Goal: Task Accomplishment & Management: Manage account settings

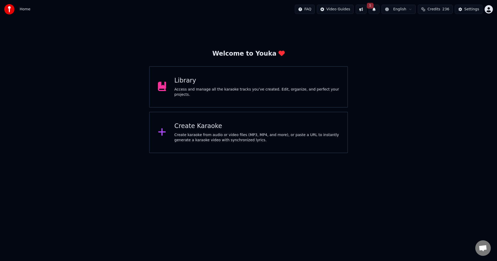
click at [229, 85] on div "Library" at bounding box center [256, 81] width 165 height 8
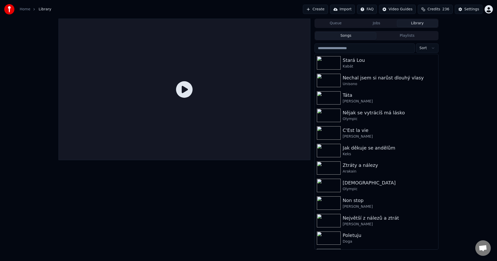
click at [27, 10] on link "Home" at bounding box center [25, 9] width 11 height 5
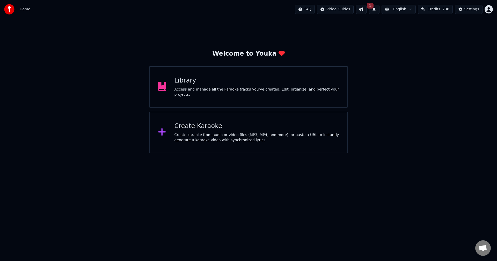
click at [377, 9] on button "1" at bounding box center [374, 9] width 11 height 9
click at [417, 26] on button "Update" at bounding box center [416, 25] width 22 height 9
click at [472, 10] on div "Settings" at bounding box center [471, 9] width 15 height 5
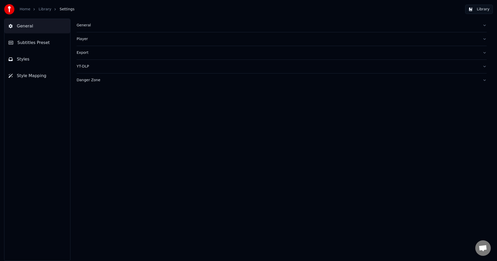
click at [7, 9] on img at bounding box center [9, 9] width 10 height 10
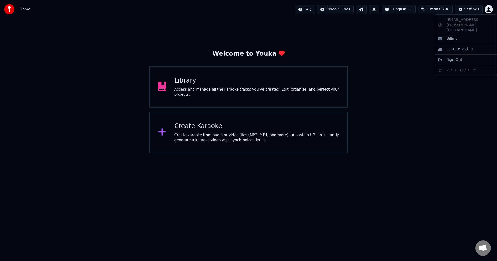
click at [488, 11] on html "Home FAQ Video Guides English Credits 236 Settings Welcome to Youka Library Acc…" at bounding box center [248, 76] width 497 height 153
click at [393, 84] on html "Home FAQ Video Guides English Credits 236 Settings Welcome to Youka Library Acc…" at bounding box center [248, 76] width 497 height 153
click at [347, 9] on html "Home FAQ Video Guides English Credits 236 Settings Welcome to Youka Library Acc…" at bounding box center [248, 76] width 497 height 153
click at [411, 70] on html "Home FAQ Video Guides English Credits 236 Settings Welcome to Youka Library Acc…" at bounding box center [248, 76] width 497 height 153
click at [226, 85] on div "Library" at bounding box center [256, 81] width 165 height 8
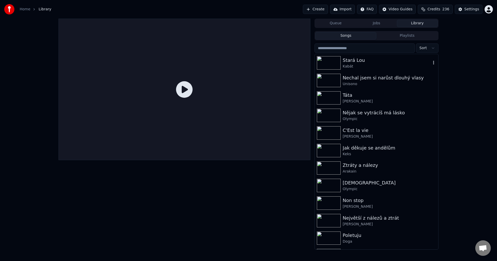
click at [433, 63] on icon "button" at bounding box center [433, 63] width 1 height 4
click at [381, 64] on div "Kabát" at bounding box center [387, 66] width 88 height 5
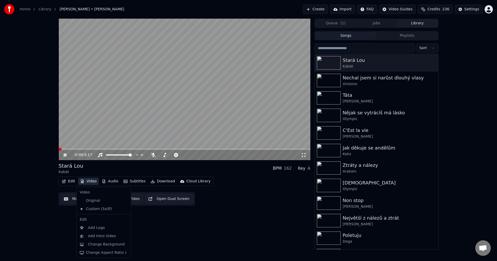
click at [93, 181] on button "Video" at bounding box center [88, 181] width 20 height 7
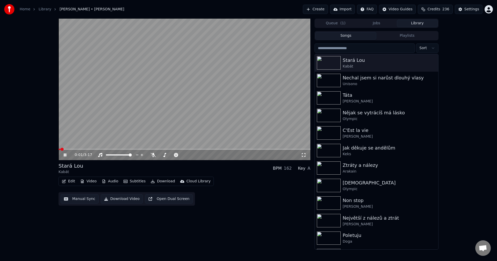
click at [64, 156] on icon at bounding box center [65, 155] width 3 height 3
click at [74, 180] on button "Edit" at bounding box center [68, 181] width 17 height 7
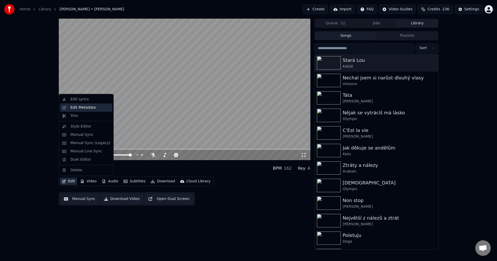
click at [83, 107] on div "Edit Metadata" at bounding box center [82, 107] width 25 height 5
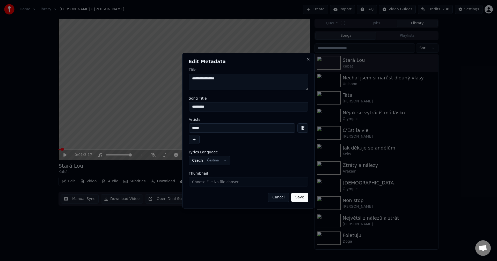
drag, startPoint x: 212, startPoint y: 106, endPoint x: 144, endPoint y: 104, distance: 68.4
click at [146, 104] on body "**********" at bounding box center [248, 130] width 497 height 261
drag, startPoint x: 207, startPoint y: 130, endPoint x: 141, endPoint y: 129, distance: 66.3
click at [142, 129] on body "**********" at bounding box center [248, 130] width 497 height 261
drag, startPoint x: 213, startPoint y: 107, endPoint x: 144, endPoint y: 107, distance: 68.3
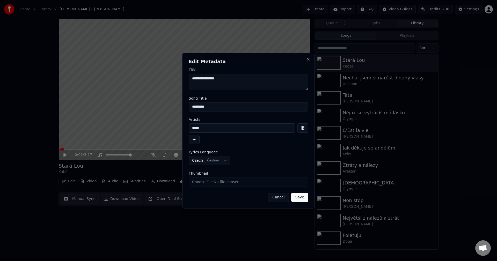
click at [154, 106] on body "**********" at bounding box center [248, 130] width 497 height 261
click at [306, 61] on h2 "Edit Metadata" at bounding box center [249, 61] width 120 height 5
click at [307, 60] on button "Close" at bounding box center [308, 59] width 4 height 4
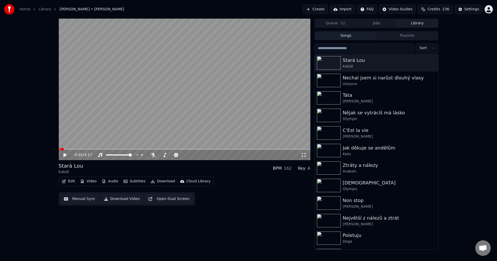
click at [113, 182] on button "Audio" at bounding box center [110, 181] width 21 height 7
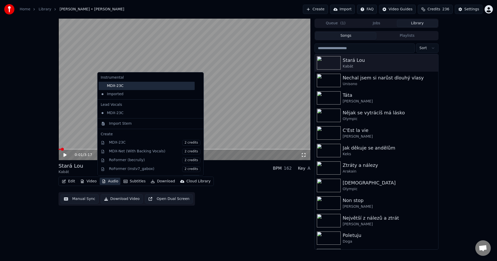
click at [121, 83] on div "MDX-23C" at bounding box center [147, 86] width 96 height 8
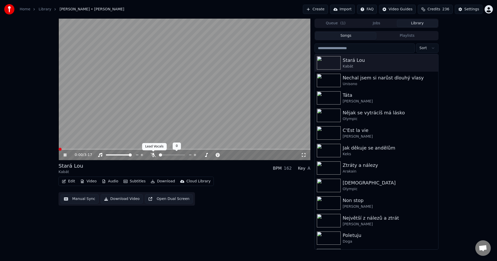
click at [153, 154] on icon at bounding box center [153, 155] width 5 height 4
click at [65, 157] on icon at bounding box center [69, 155] width 12 height 4
click at [161, 182] on button "Download" at bounding box center [163, 181] width 28 height 7
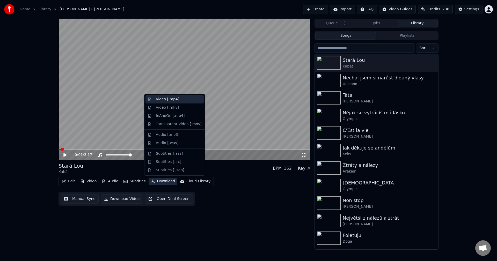
click at [178, 99] on div "Video [.mp4]" at bounding box center [179, 99] width 46 height 5
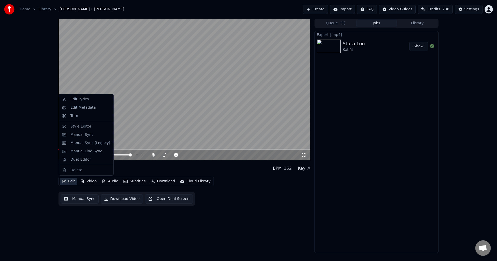
click at [71, 181] on button "Edit" at bounding box center [68, 181] width 17 height 7
click at [85, 107] on div "Edit Metadata" at bounding box center [82, 107] width 25 height 5
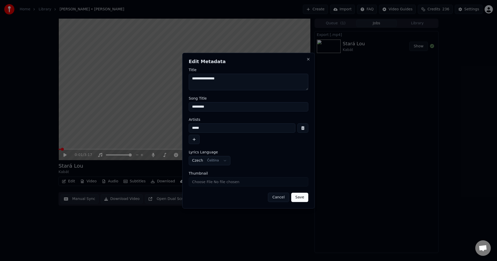
click at [215, 183] on input "Thumbnail" at bounding box center [249, 181] width 120 height 9
type input "**********"
click at [301, 195] on button "Save" at bounding box center [299, 197] width 17 height 9
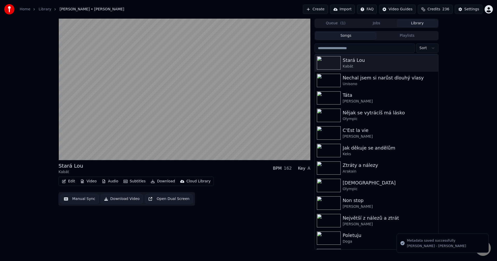
click at [409, 25] on button "Library" at bounding box center [417, 24] width 41 height 8
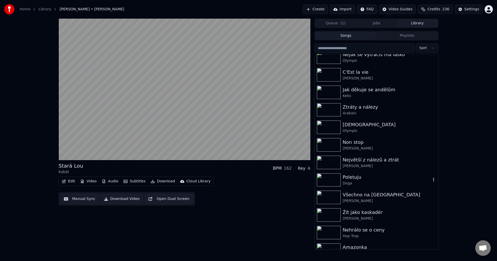
scroll to position [78, 0]
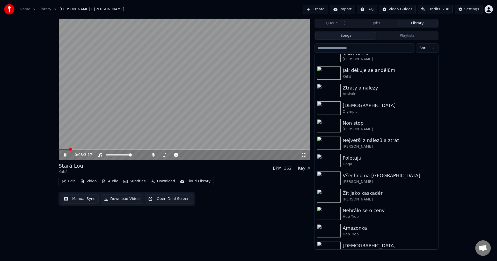
click at [64, 156] on icon at bounding box center [65, 155] width 3 height 3
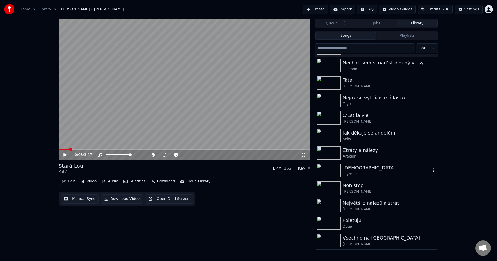
scroll to position [0, 0]
